Goal: Task Accomplishment & Management: Complete application form

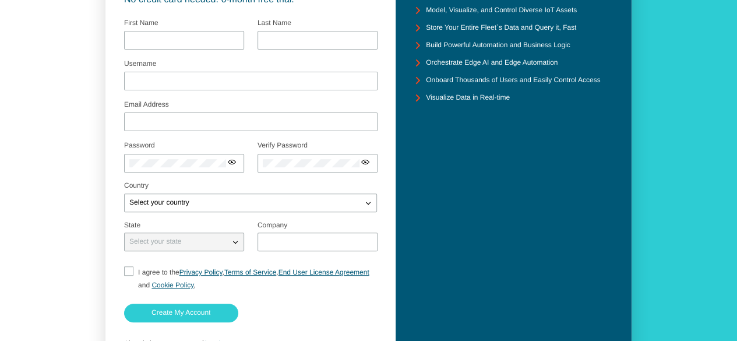
scroll to position [116, 0]
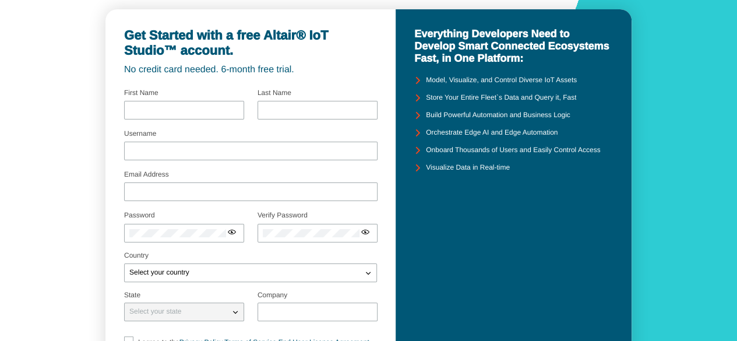
scroll to position [34, 0]
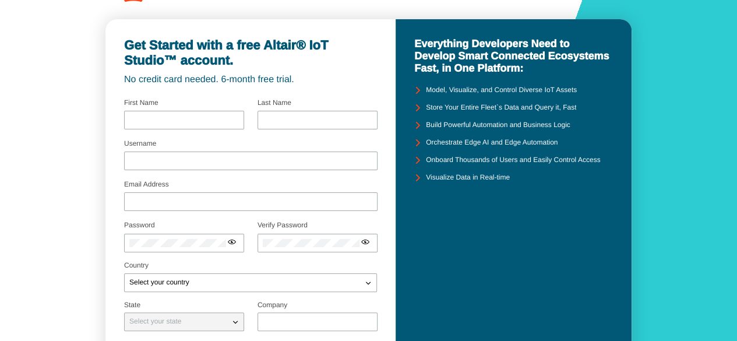
click at [0, 0] on slot "No credit card needed. 6-month free trial." at bounding box center [0, 0] width 0 height 0
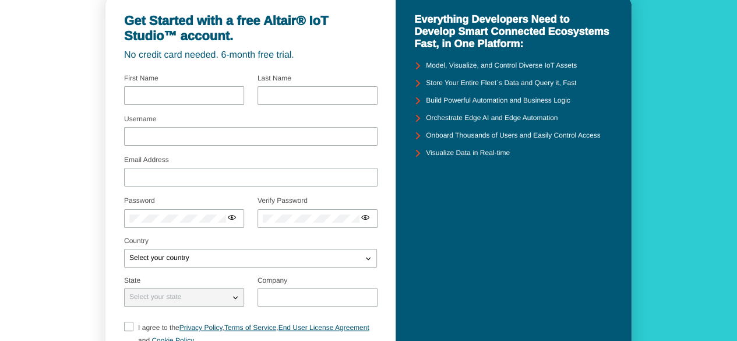
scroll to position [0, 0]
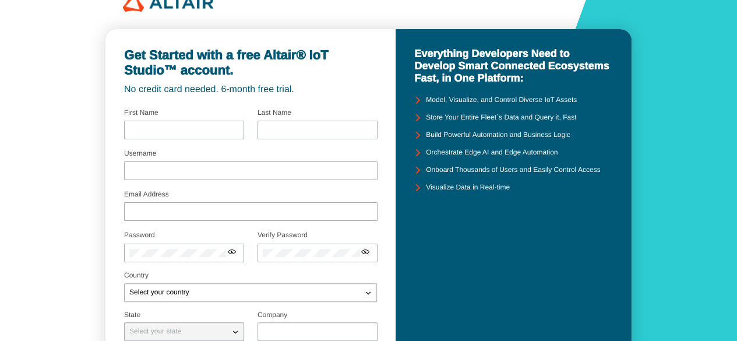
scroll to position [28, 0]
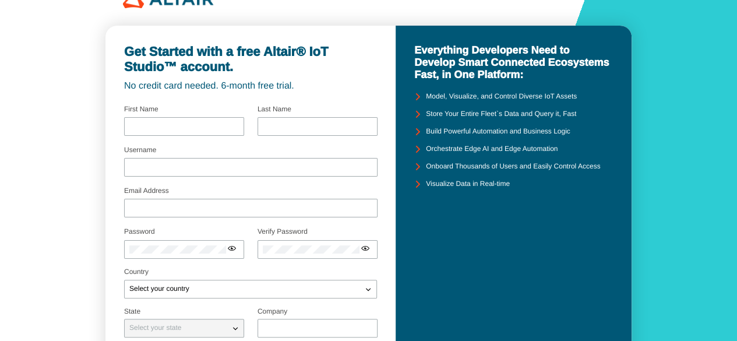
click at [0, 0] on slot "No credit card needed. 6-month free trial." at bounding box center [0, 0] width 0 height 0
